Goal: Browse casually

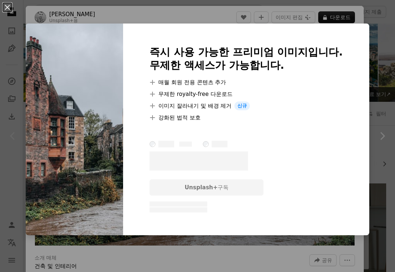
scroll to position [68, 0]
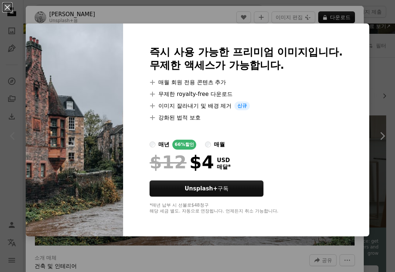
click at [69, 11] on div "An X shape 즉시 사용 가능한 프리미엄 이미지입니다. 무제한 액세스가 가능합니다. A plus sign 매월 회원 전용 콘텐츠 추가 A…" at bounding box center [197, 136] width 395 height 272
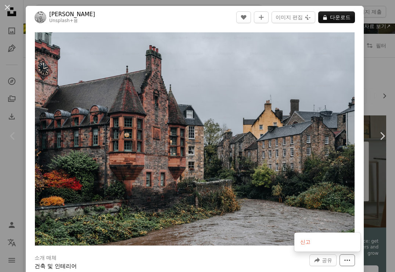
click at [351, 261] on icon "More Actions" at bounding box center [347, 260] width 7 height 7
click at [237, 256] on dialog "An X shape Chevron left Chevron right [PERSON_NAME] Unsplash+ 용 A heart A plus …" at bounding box center [197, 136] width 395 height 272
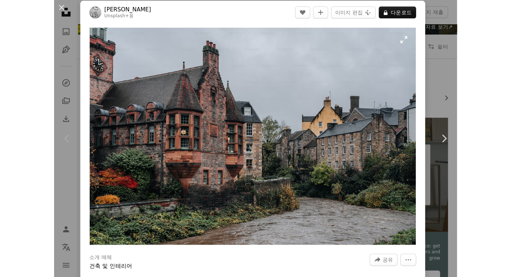
scroll to position [6, 0]
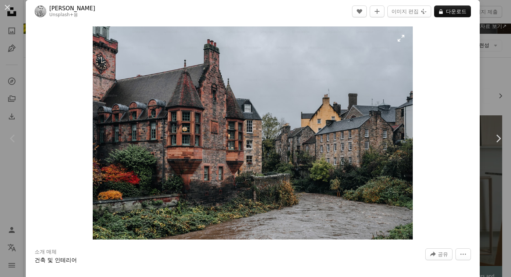
click at [395, 46] on img "이 이미지 확대" at bounding box center [253, 132] width 320 height 213
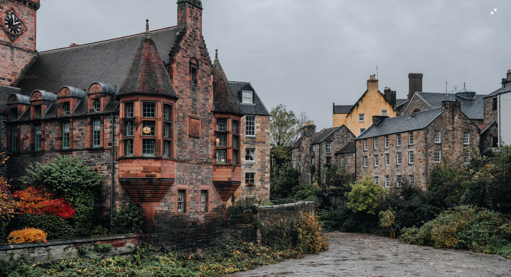
scroll to position [32, 0]
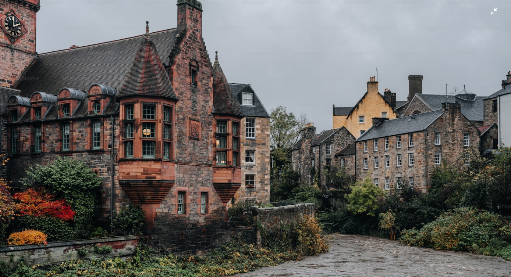
click at [313, 31] on img "이 이미지 축소" at bounding box center [255, 138] width 511 height 341
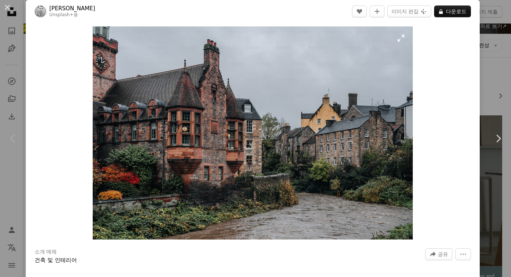
scroll to position [0, 0]
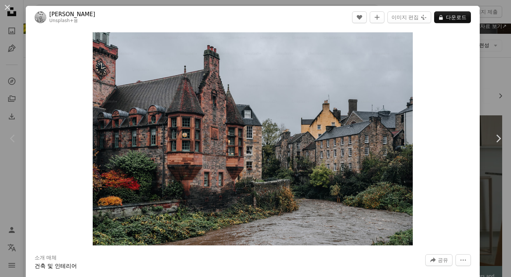
click at [14, 63] on div "An X shape Chevron left Chevron right [PERSON_NAME] Unsplash+ 용 A heart A plus …" at bounding box center [255, 138] width 511 height 277
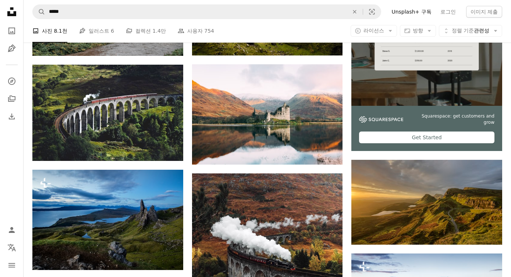
scroll to position [229, 0]
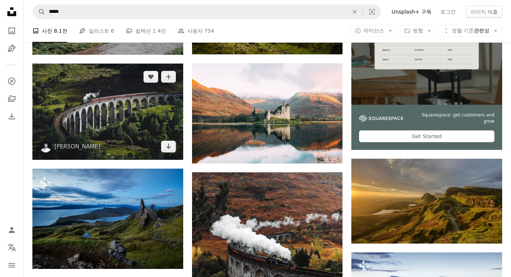
click at [129, 111] on img at bounding box center [107, 112] width 151 height 96
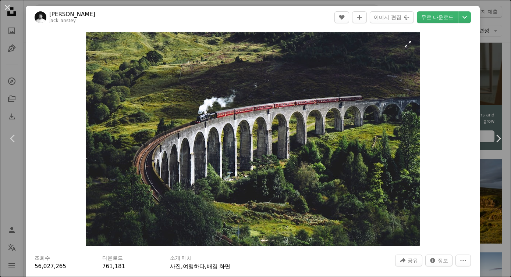
click at [395, 45] on img "이 이미지 확대" at bounding box center [253, 139] width 334 height 214
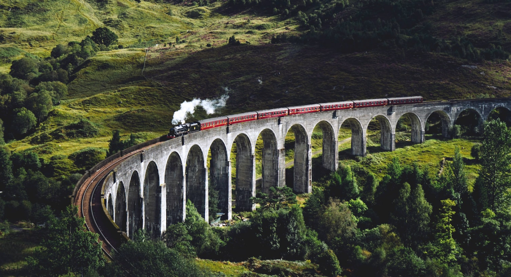
scroll to position [25, 0]
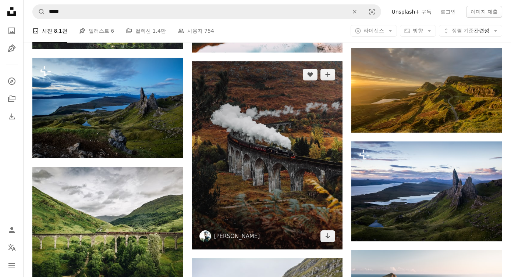
scroll to position [345, 0]
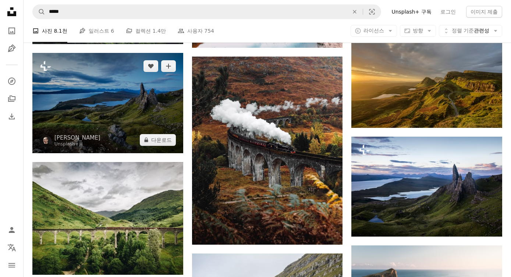
click at [111, 96] on img at bounding box center [107, 103] width 151 height 100
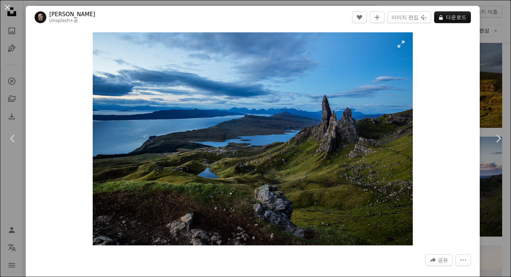
click at [341, 100] on img "이 이미지 확대" at bounding box center [253, 138] width 320 height 213
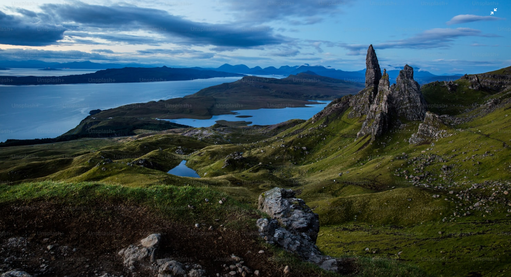
scroll to position [53, 0]
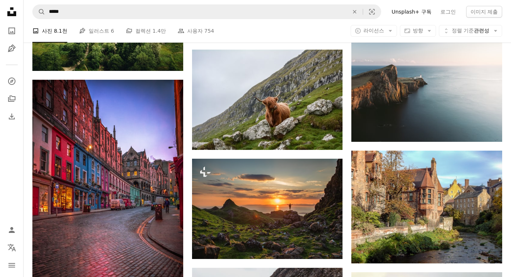
scroll to position [544, 0]
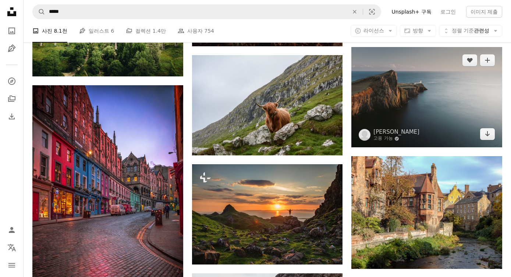
click at [391, 86] on img at bounding box center [426, 97] width 151 height 100
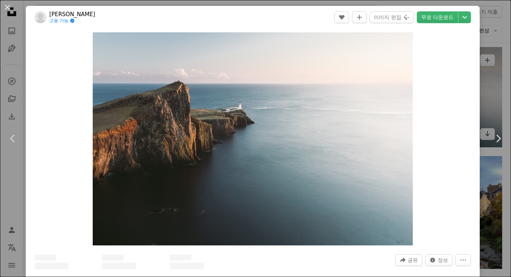
scroll to position [1, 0]
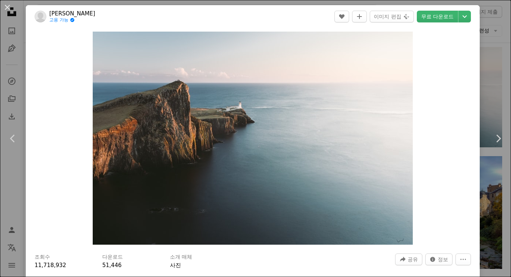
click at [17, 15] on div "An X shape Chevron left Chevron right [PERSON_NAME] 고용 가능 A checkmark inside of…" at bounding box center [255, 138] width 511 height 277
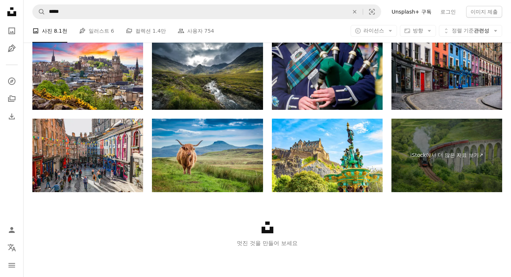
scroll to position [1097, 0]
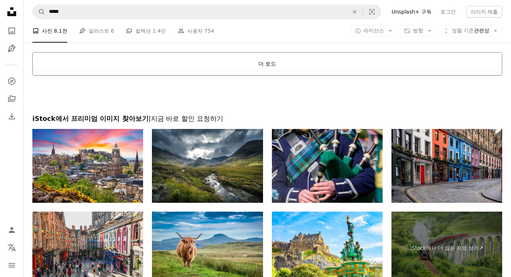
click at [279, 56] on button "더 로드" at bounding box center [266, 64] width 469 height 24
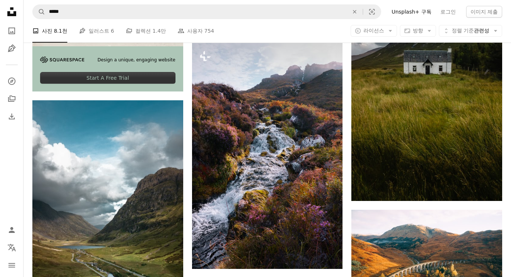
scroll to position [1399, 0]
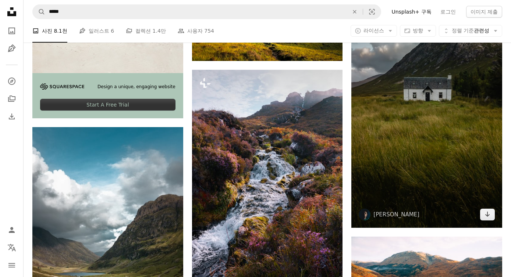
click at [392, 102] on img at bounding box center [426, 94] width 151 height 268
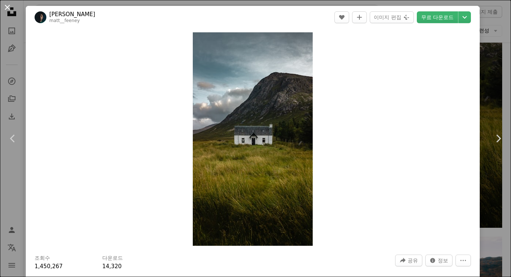
click at [11, 8] on button "An X shape" at bounding box center [7, 7] width 9 height 9
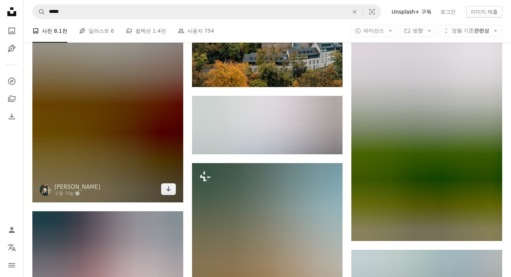
scroll to position [1938, 0]
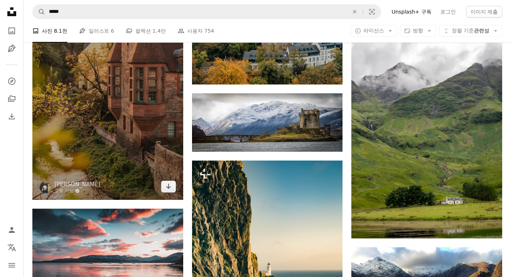
click at [153, 99] on img at bounding box center [107, 87] width 151 height 226
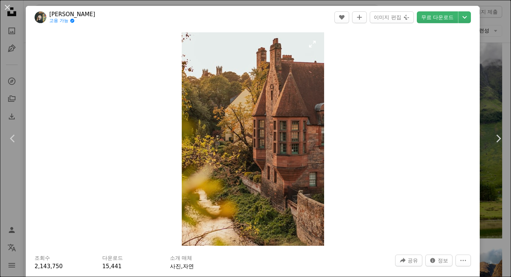
scroll to position [2, 0]
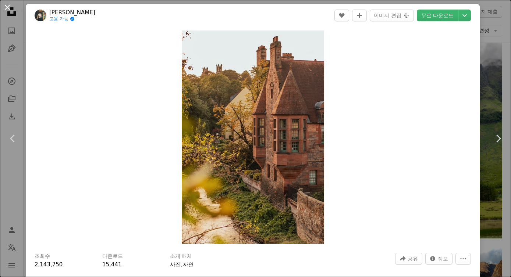
click at [7, 9] on button "An X shape" at bounding box center [7, 7] width 9 height 9
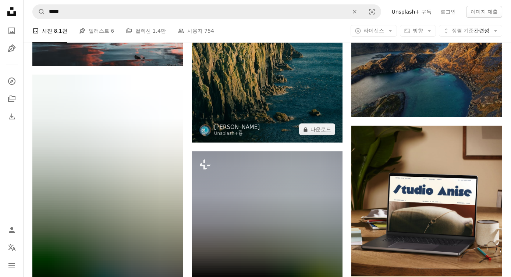
scroll to position [2182, 0]
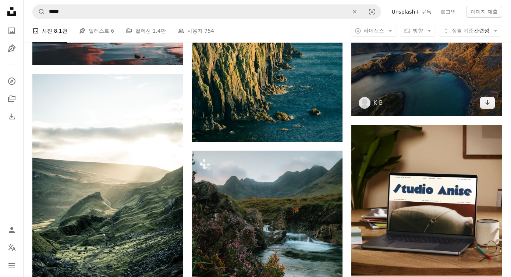
click at [395, 57] on img at bounding box center [426, 59] width 151 height 113
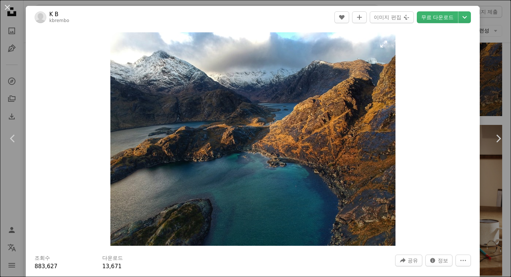
scroll to position [0, 0]
